Goal: Download file/media

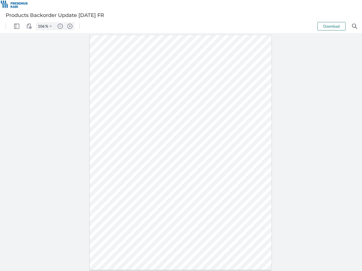
click at [17, 26] on img "Panel" at bounding box center [16, 26] width 5 height 5
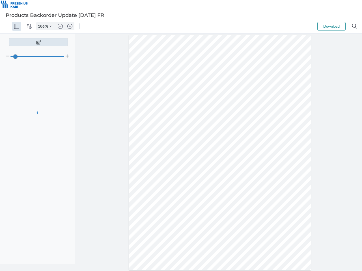
click at [29, 26] on img "View Controls" at bounding box center [29, 26] width 5 height 5
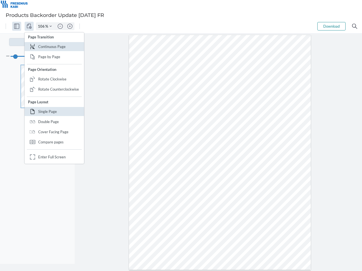
click at [42, 26] on input "106" at bounding box center [40, 26] width 9 height 5
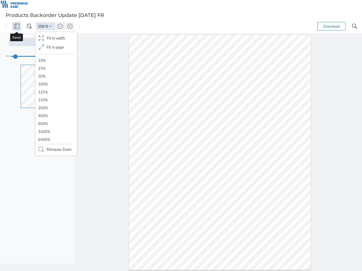
click at [51, 26] on img "Zoom Controls" at bounding box center [50, 26] width 2 height 2
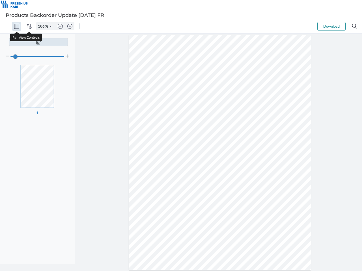
click at [60, 26] on img "Zoom out" at bounding box center [60, 26] width 5 height 5
click at [70, 26] on img "Zoom in" at bounding box center [69, 26] width 5 height 5
type input "106"
click at [331, 26] on button "Download" at bounding box center [331, 26] width 28 height 8
click at [354, 26] on img "Search" at bounding box center [354, 26] width 5 height 5
